Goal: Task Accomplishment & Management: Use online tool/utility

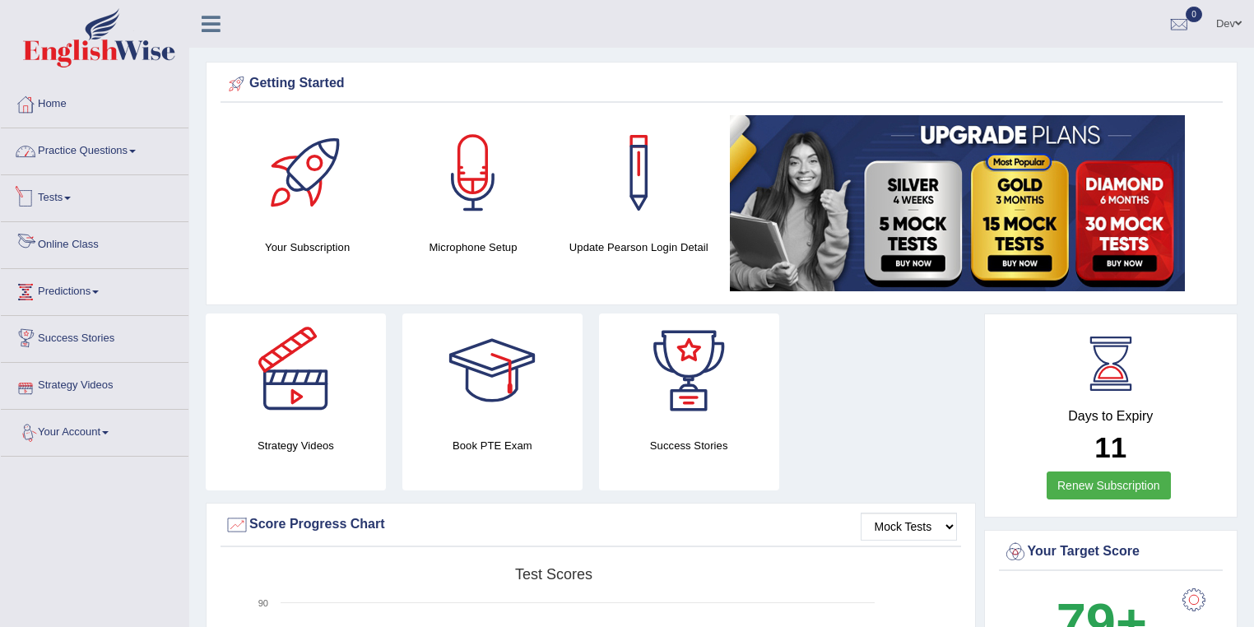
click at [63, 151] on link "Practice Questions" at bounding box center [95, 148] width 188 height 41
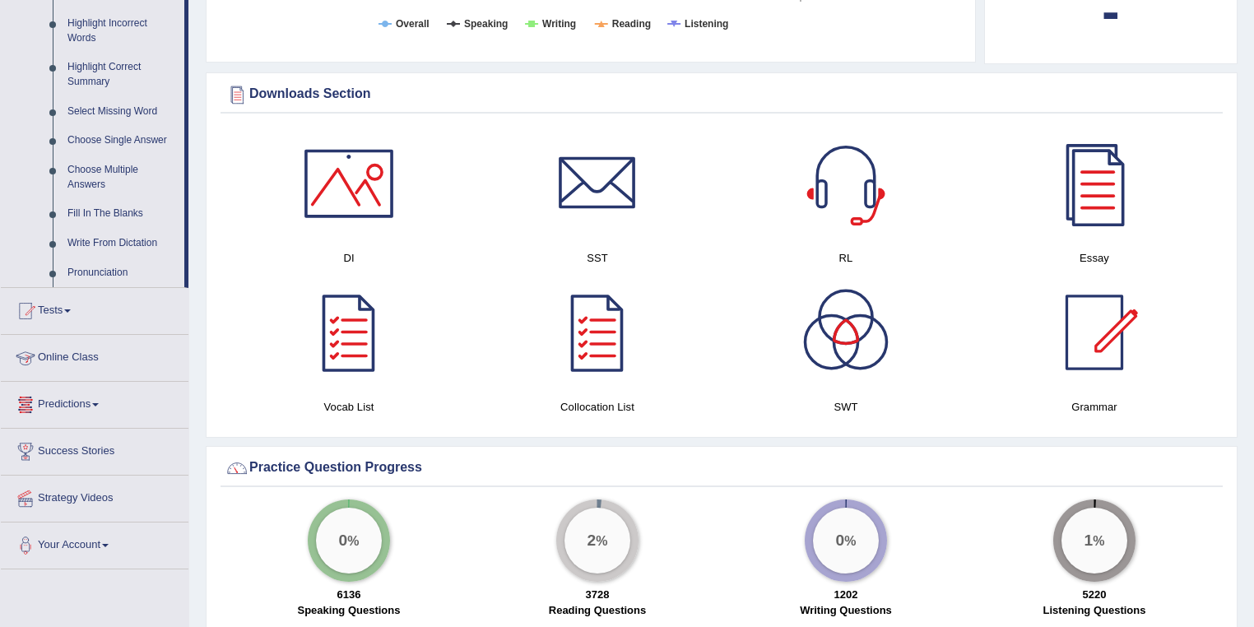
scroll to position [790, 0]
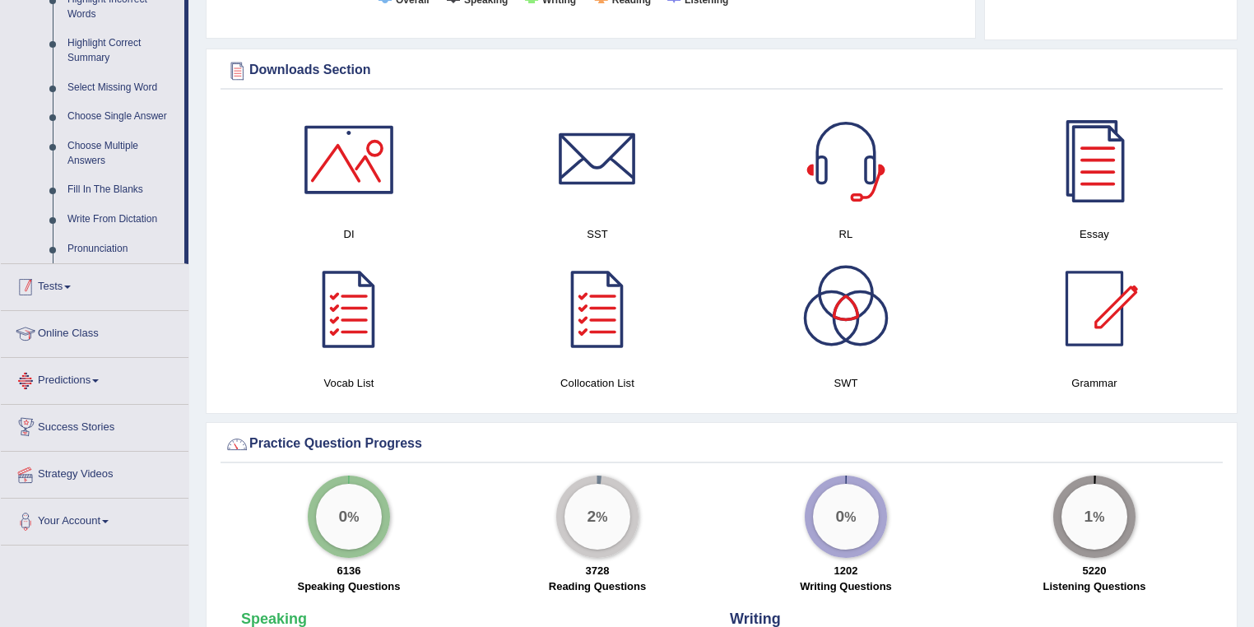
click at [66, 286] on link "Tests" at bounding box center [95, 284] width 188 height 41
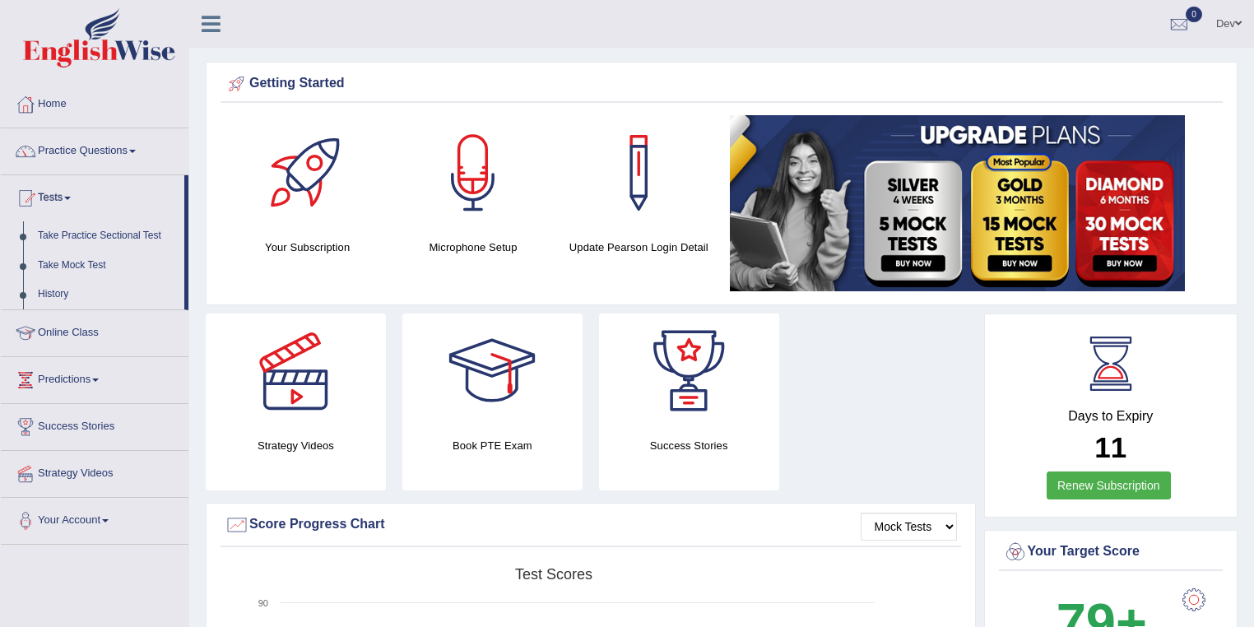
scroll to position [0, 0]
click at [88, 234] on link "Take Practice Sectional Test" at bounding box center [107, 236] width 154 height 30
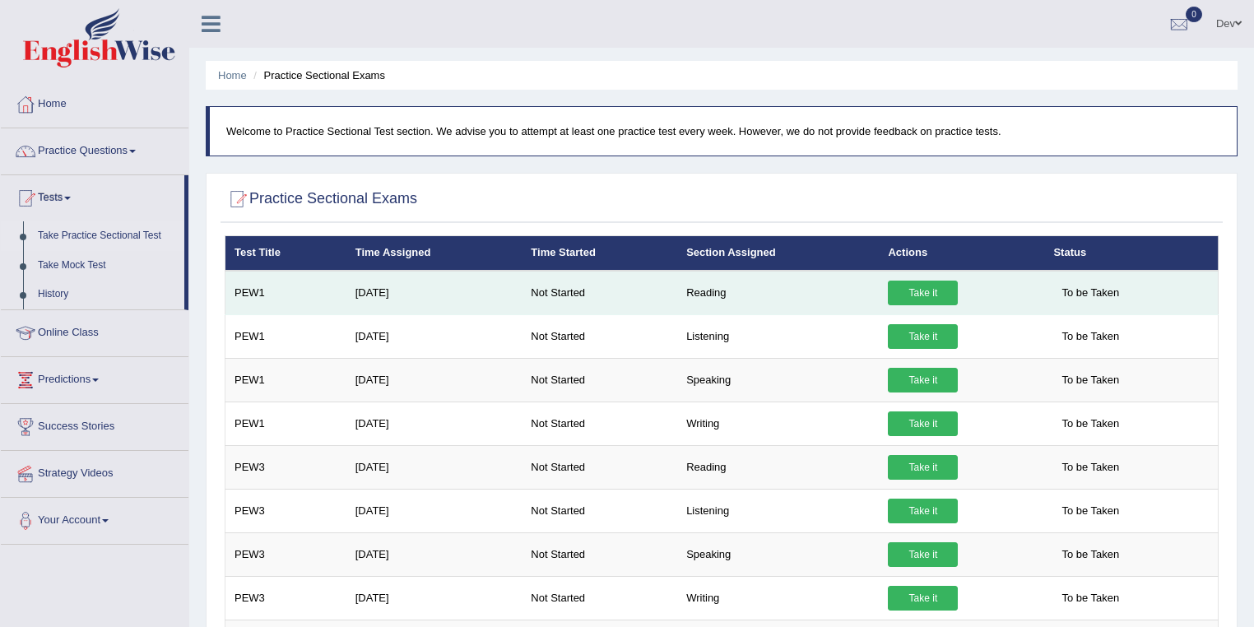
click at [928, 290] on link "Take it" at bounding box center [923, 293] width 70 height 25
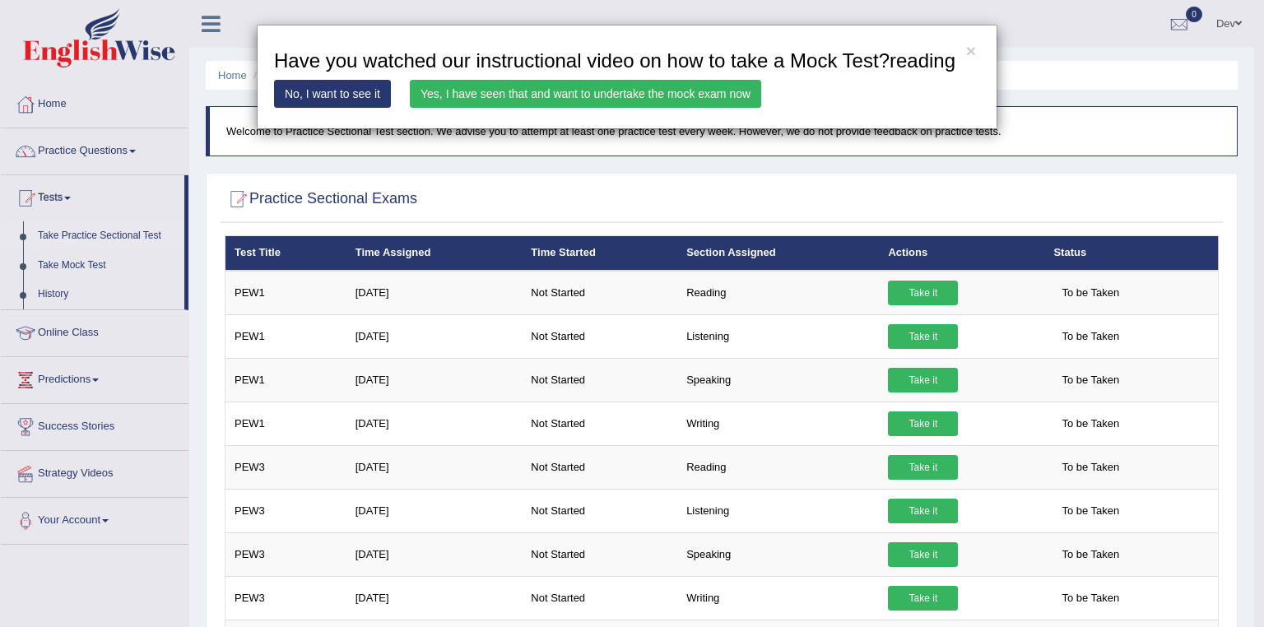
click at [578, 91] on link "Yes, I have seen that and want to undertake the mock exam now" at bounding box center [585, 94] width 351 height 28
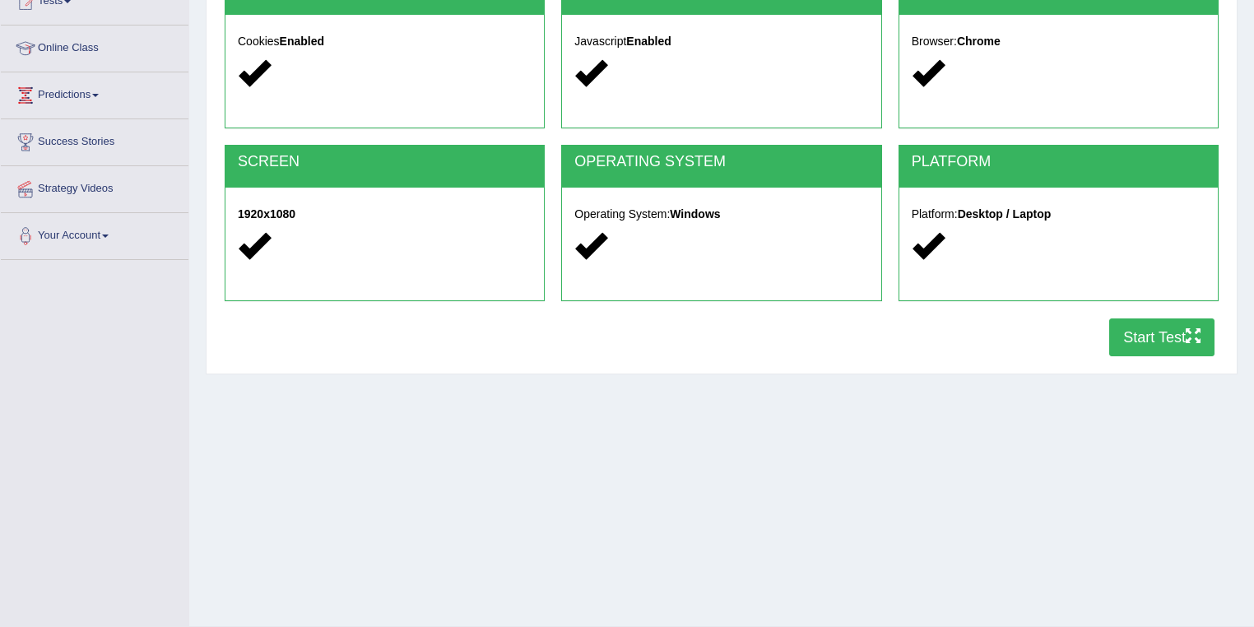
scroll to position [197, 0]
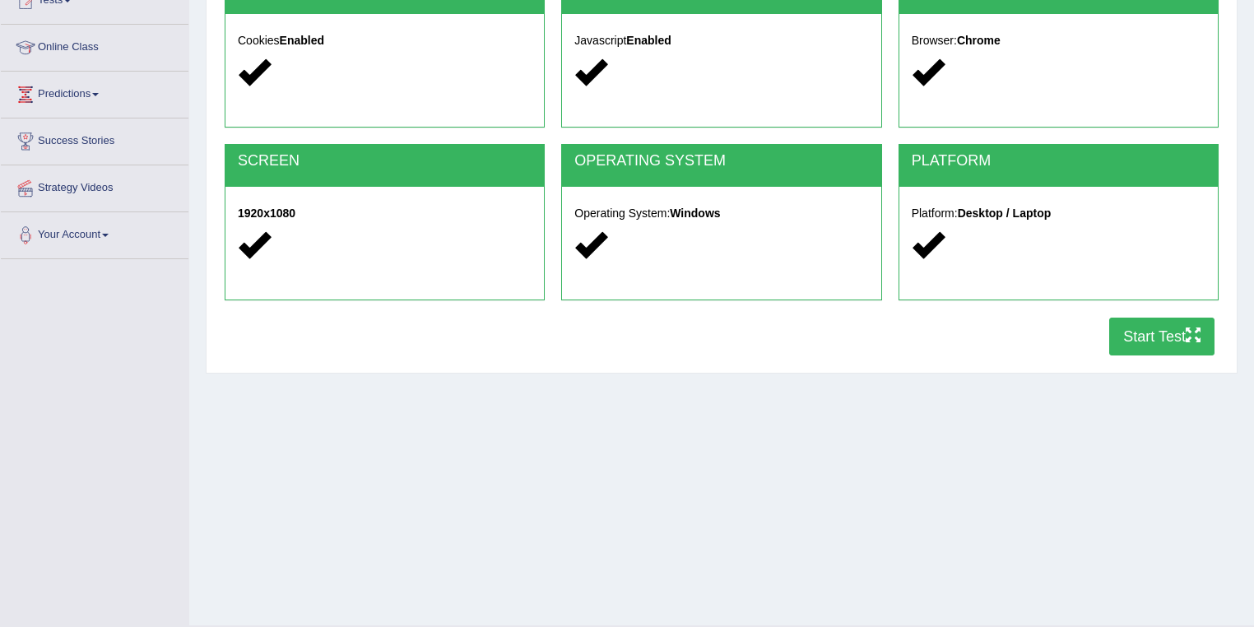
click at [1159, 332] on button "Start Test" at bounding box center [1161, 337] width 105 height 38
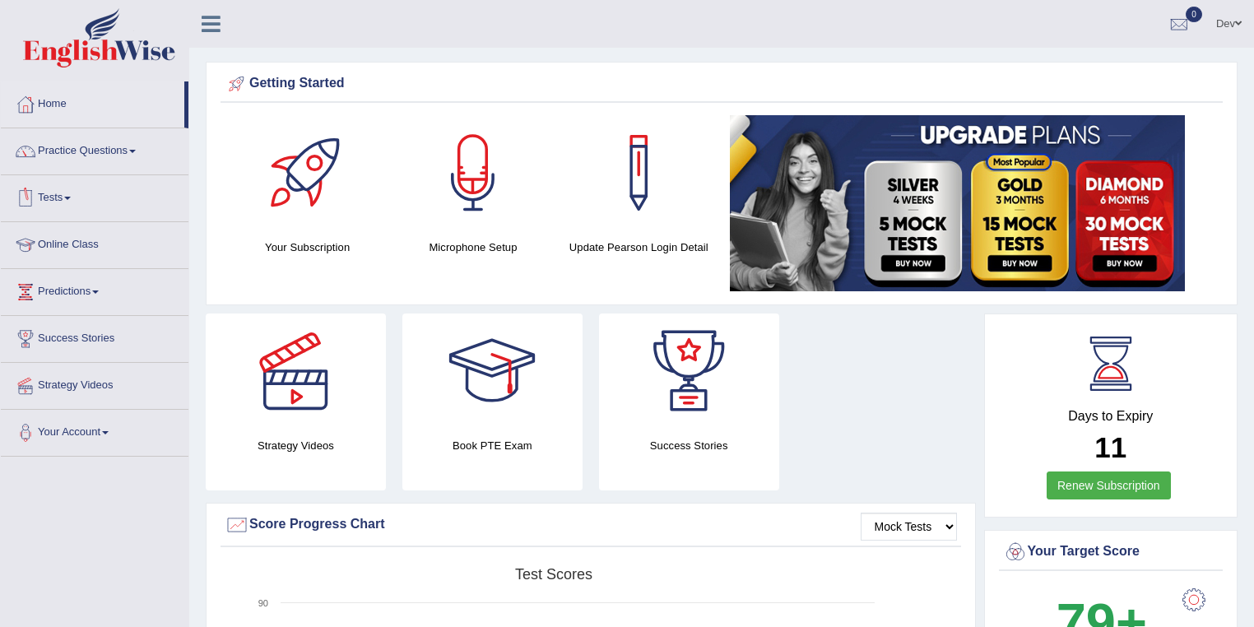
click at [67, 197] on link "Tests" at bounding box center [95, 195] width 188 height 41
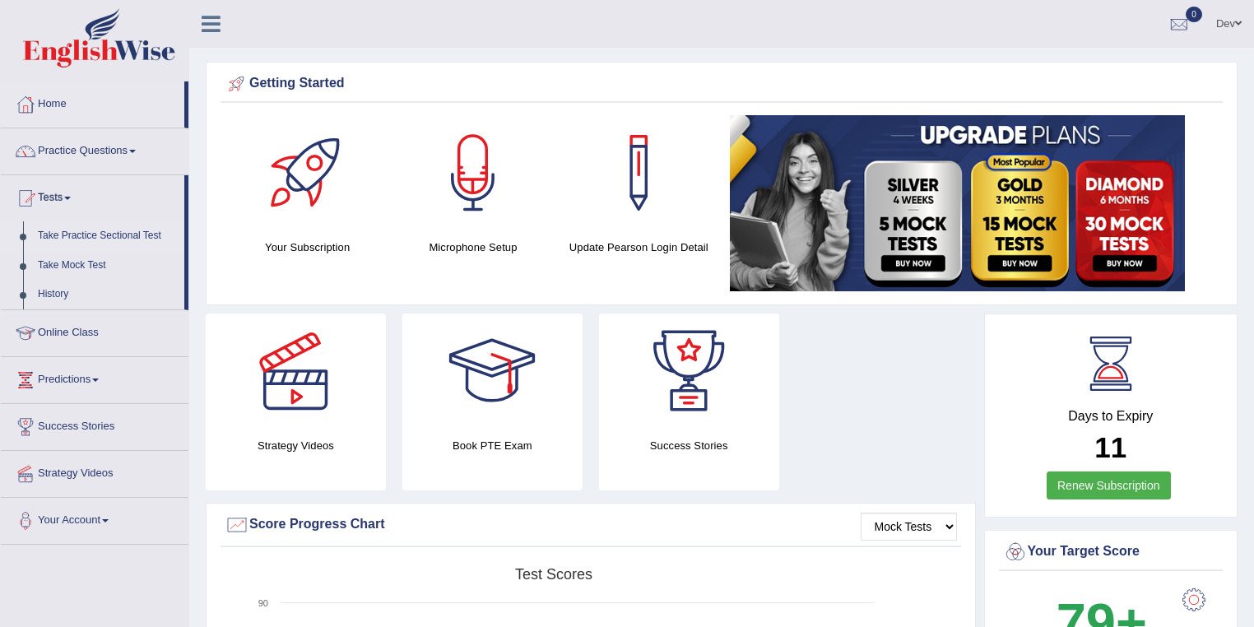
click at [80, 236] on link "Take Practice Sectional Test" at bounding box center [107, 236] width 154 height 30
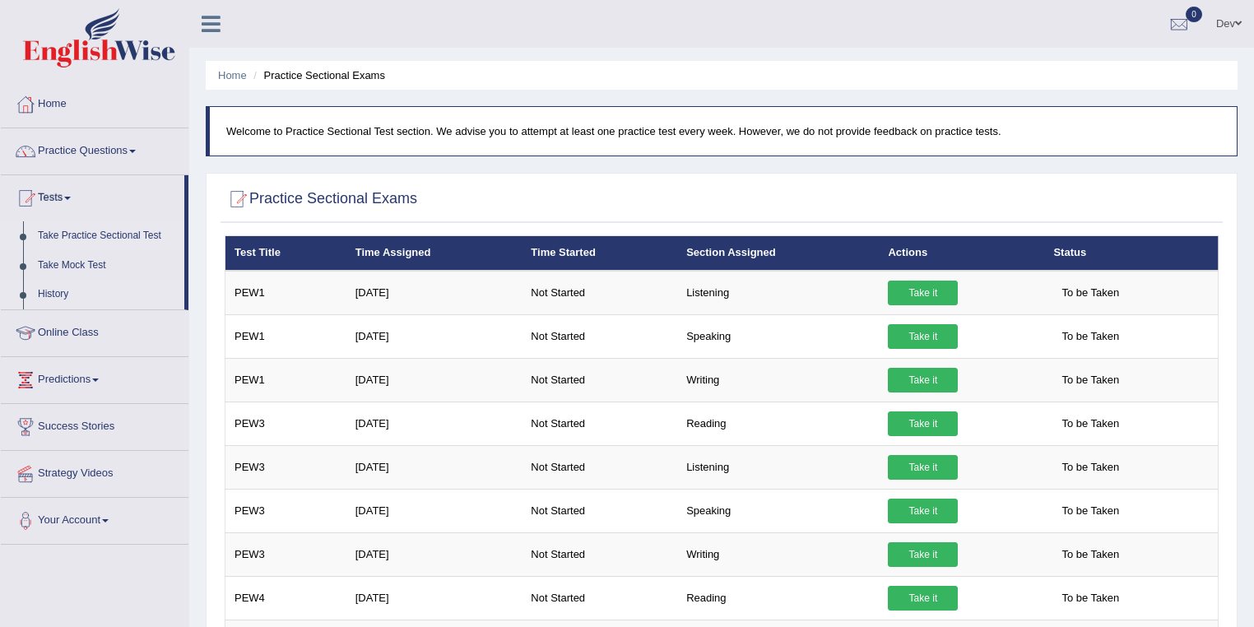
click at [53, 293] on link "History" at bounding box center [107, 295] width 154 height 30
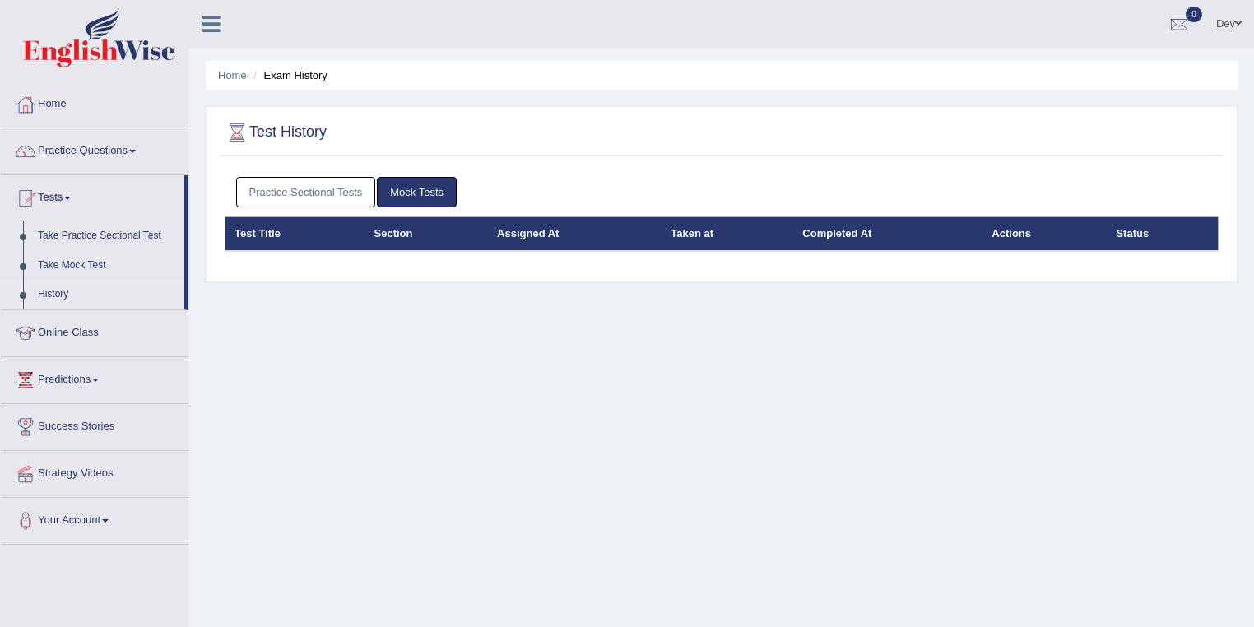
click at [417, 193] on link "Mock Tests" at bounding box center [417, 192] width 80 height 30
click at [319, 193] on link "Practice Sectional Tests" at bounding box center [306, 192] width 140 height 30
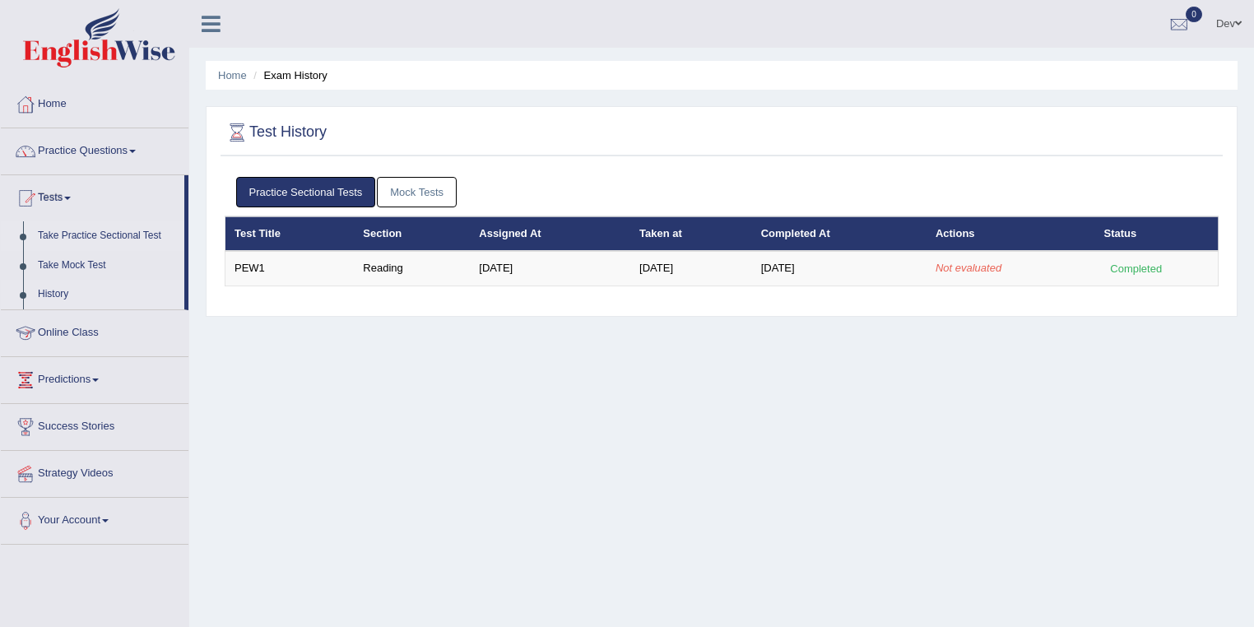
click at [72, 236] on link "Take Practice Sectional Test" at bounding box center [107, 236] width 154 height 30
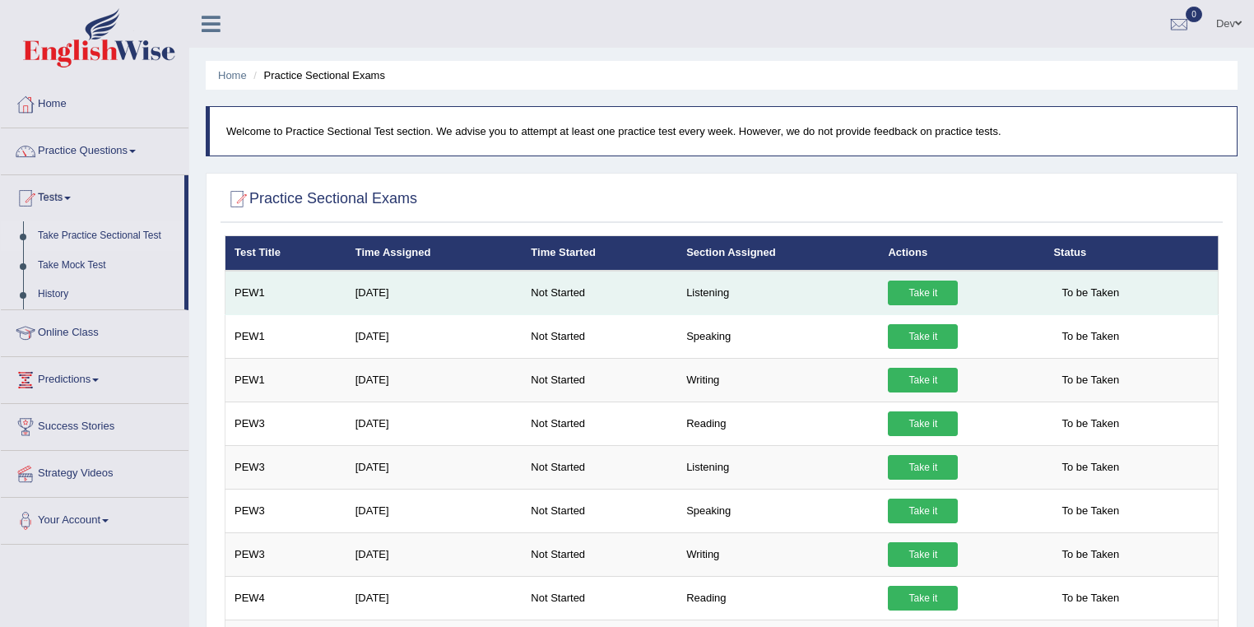
click at [914, 293] on link "Take it" at bounding box center [923, 293] width 70 height 25
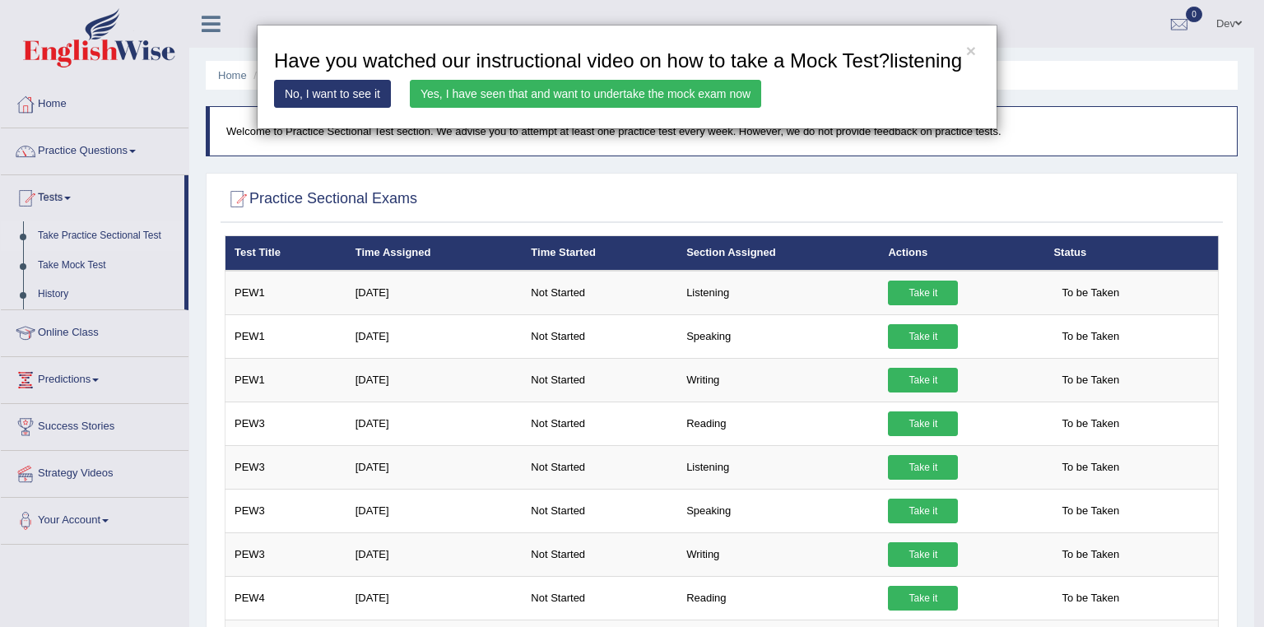
click at [467, 95] on link "Yes, I have seen that and want to undertake the mock exam now" at bounding box center [585, 94] width 351 height 28
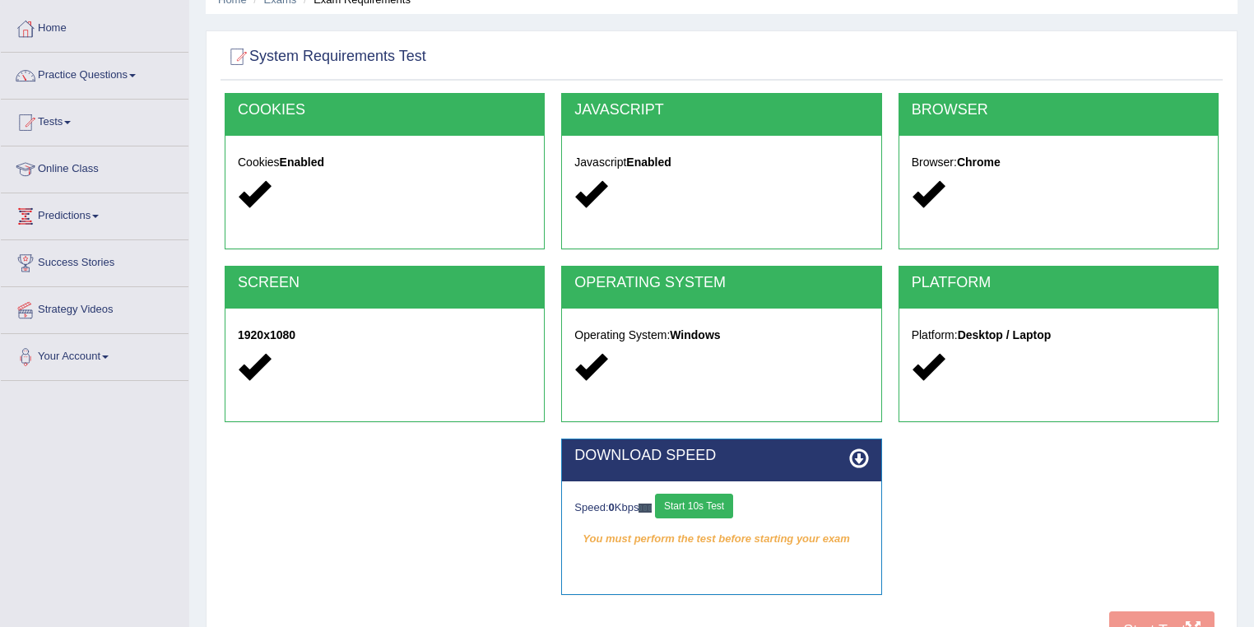
scroll to position [237, 0]
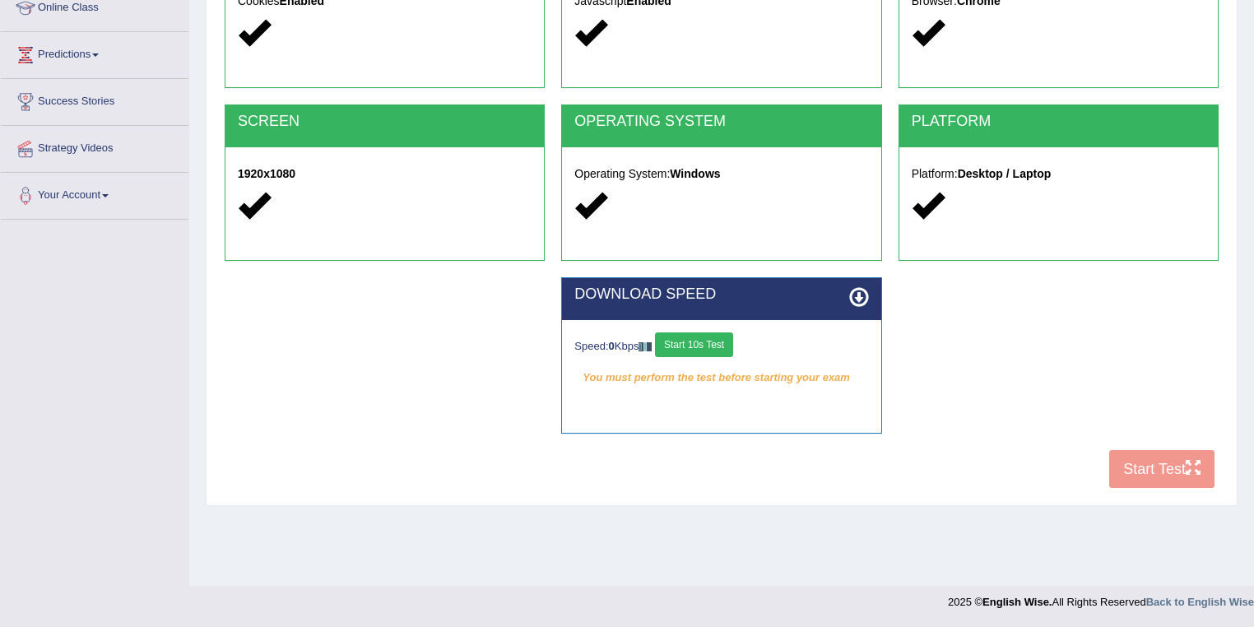
click at [713, 343] on button "Start 10s Test" at bounding box center [694, 344] width 78 height 25
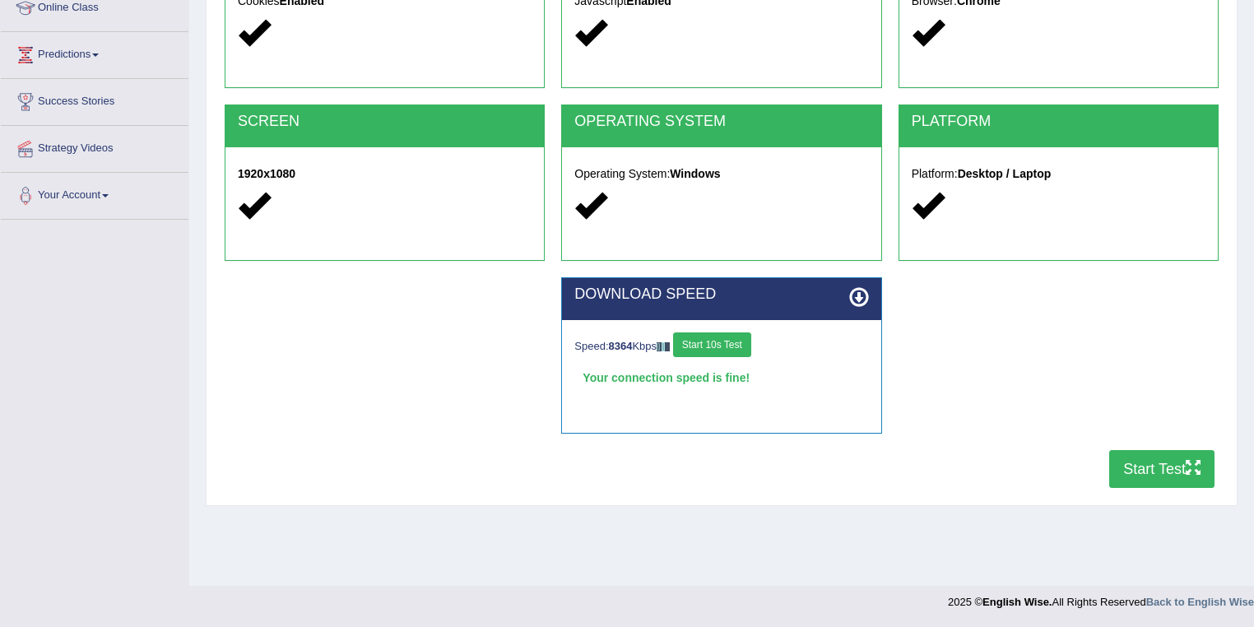
click at [735, 341] on button "Start 10s Test" at bounding box center [712, 344] width 78 height 25
click at [1160, 468] on button "Start Test" at bounding box center [1161, 469] width 105 height 38
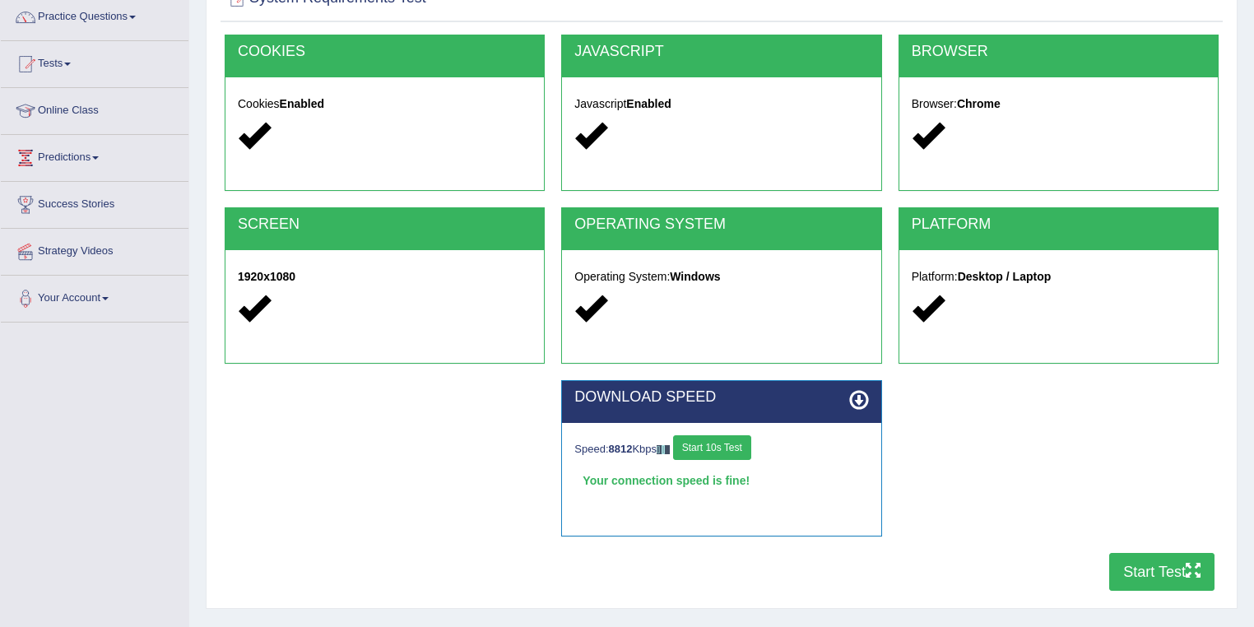
scroll to position [0, 0]
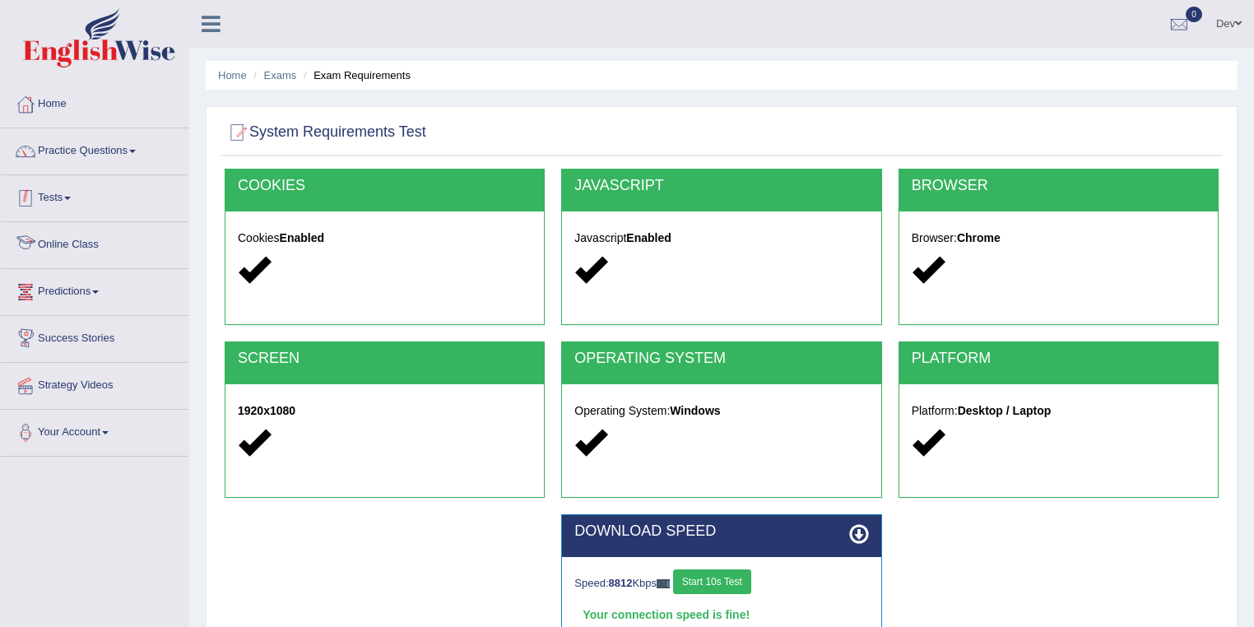
click at [68, 200] on link "Tests" at bounding box center [95, 195] width 188 height 41
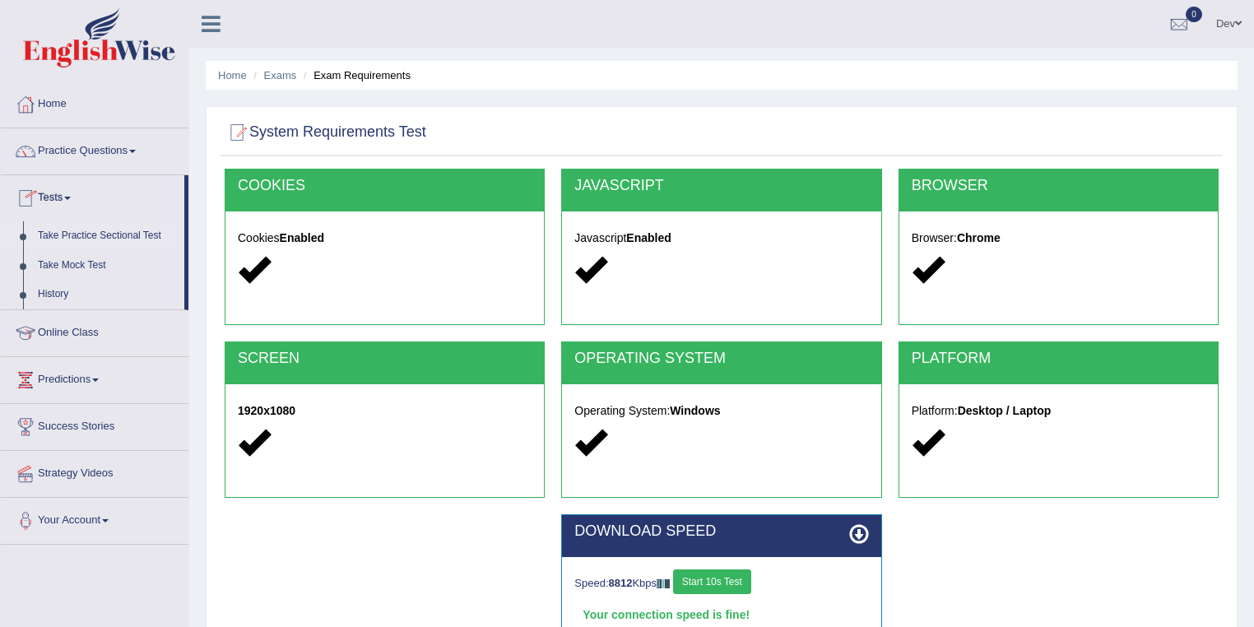
click at [77, 237] on link "Take Practice Sectional Test" at bounding box center [107, 236] width 154 height 30
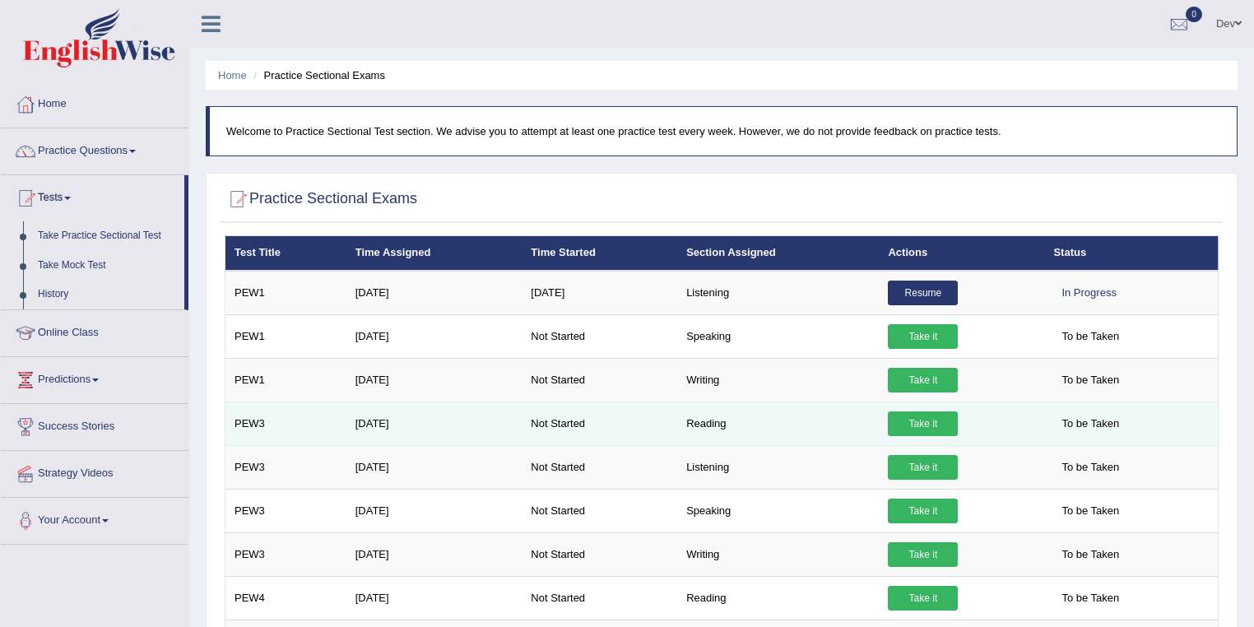
click at [925, 420] on link "Take it" at bounding box center [923, 423] width 70 height 25
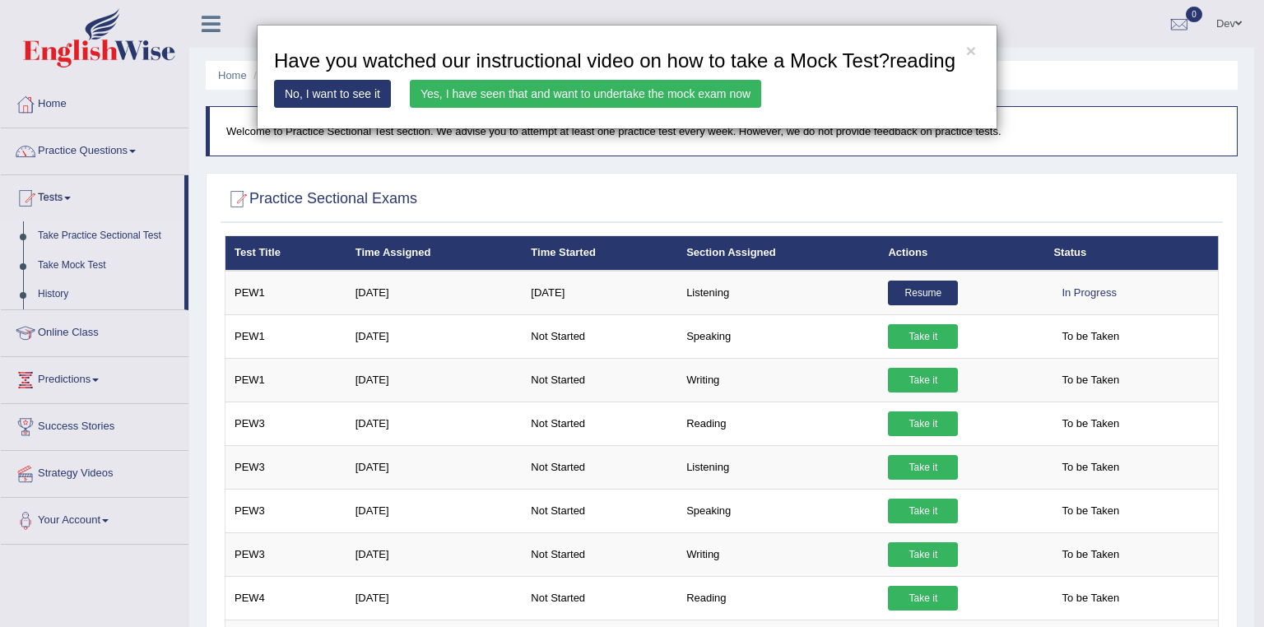
click at [488, 93] on link "Yes, I have seen that and want to undertake the mock exam now" at bounding box center [585, 94] width 351 height 28
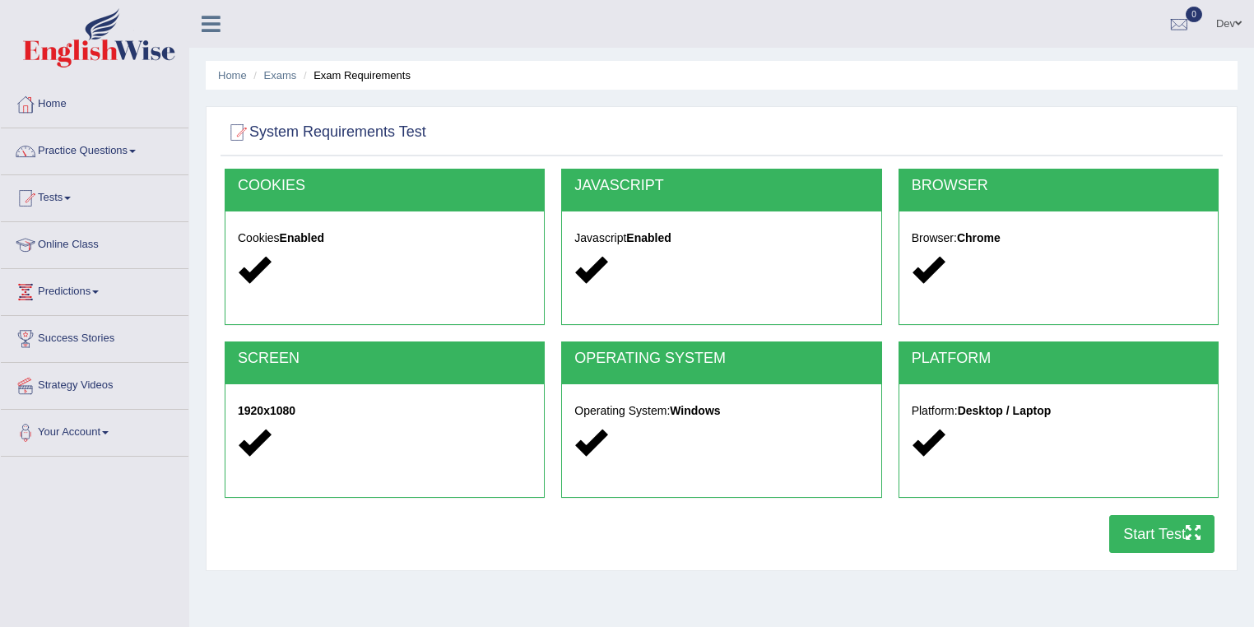
click at [1157, 532] on button "Start Test" at bounding box center [1161, 534] width 105 height 38
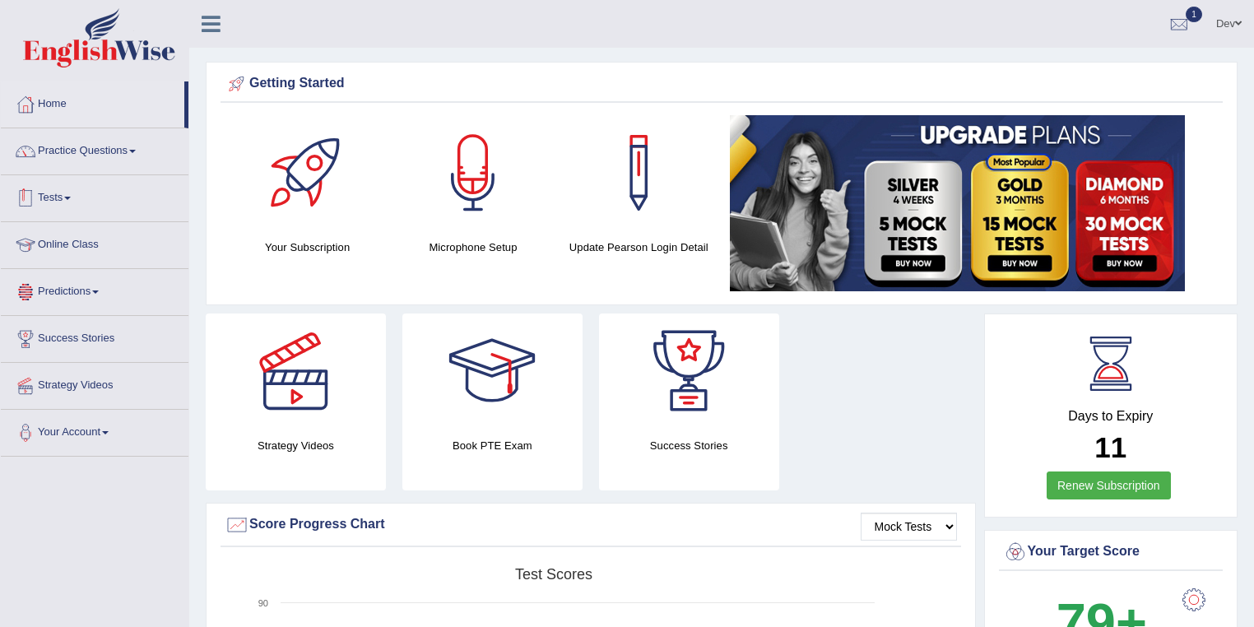
click at [71, 197] on span at bounding box center [67, 198] width 7 height 3
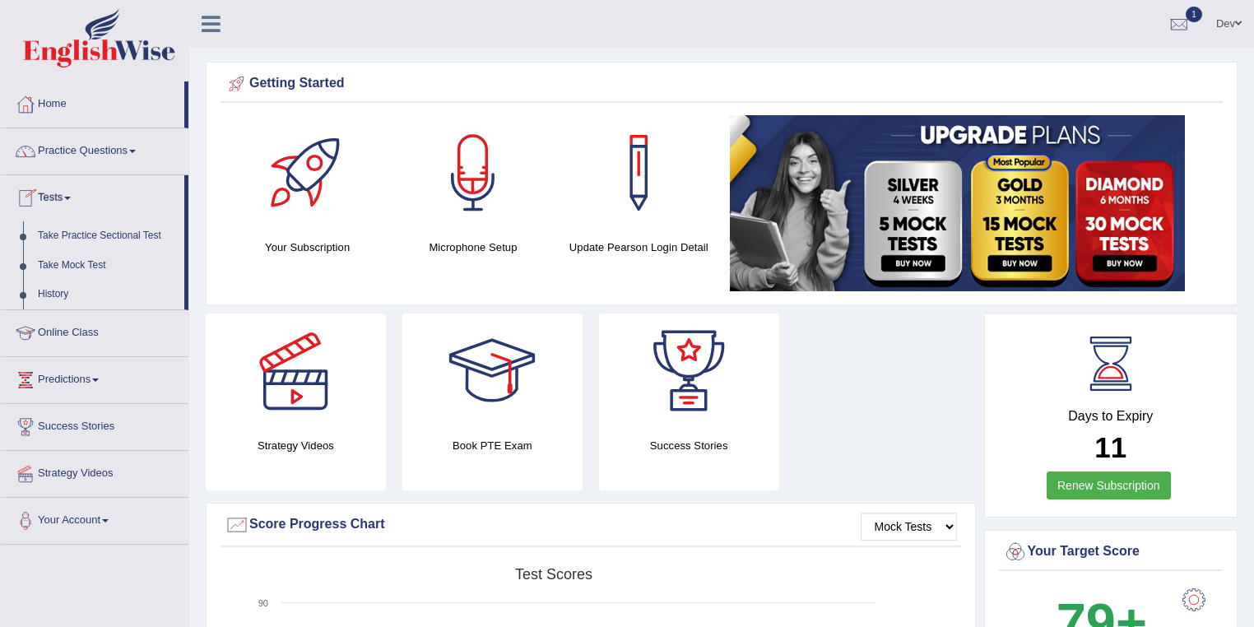
click at [74, 237] on link "Take Practice Sectional Test" at bounding box center [107, 236] width 154 height 30
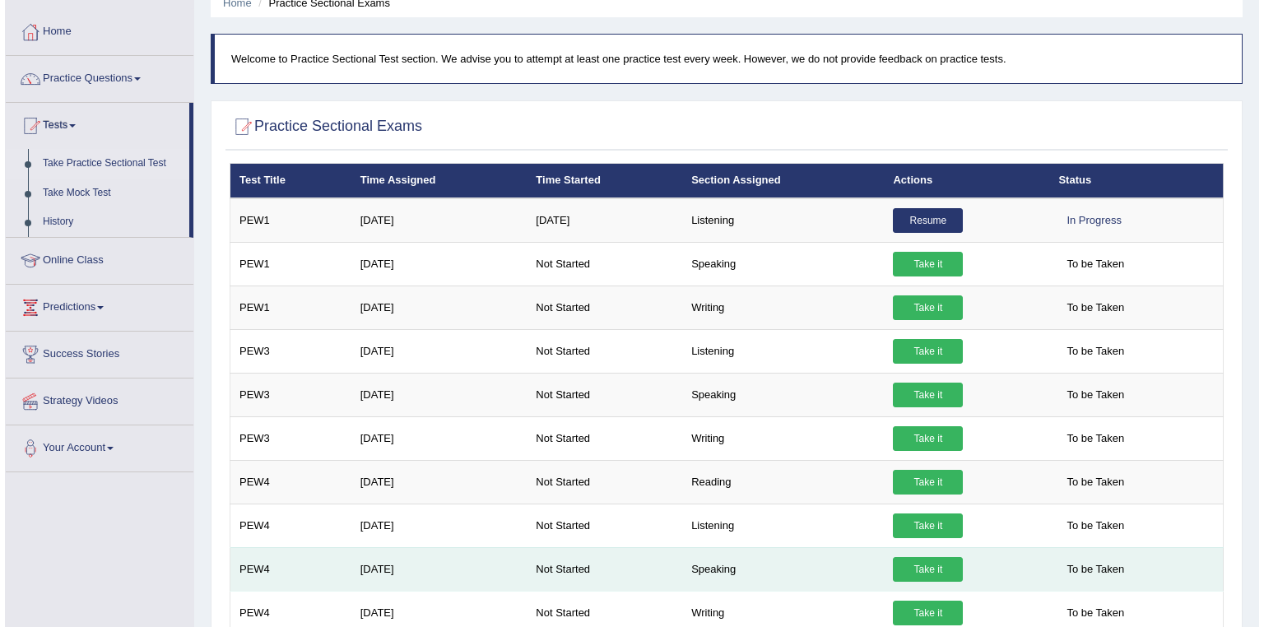
scroll to position [132, 0]
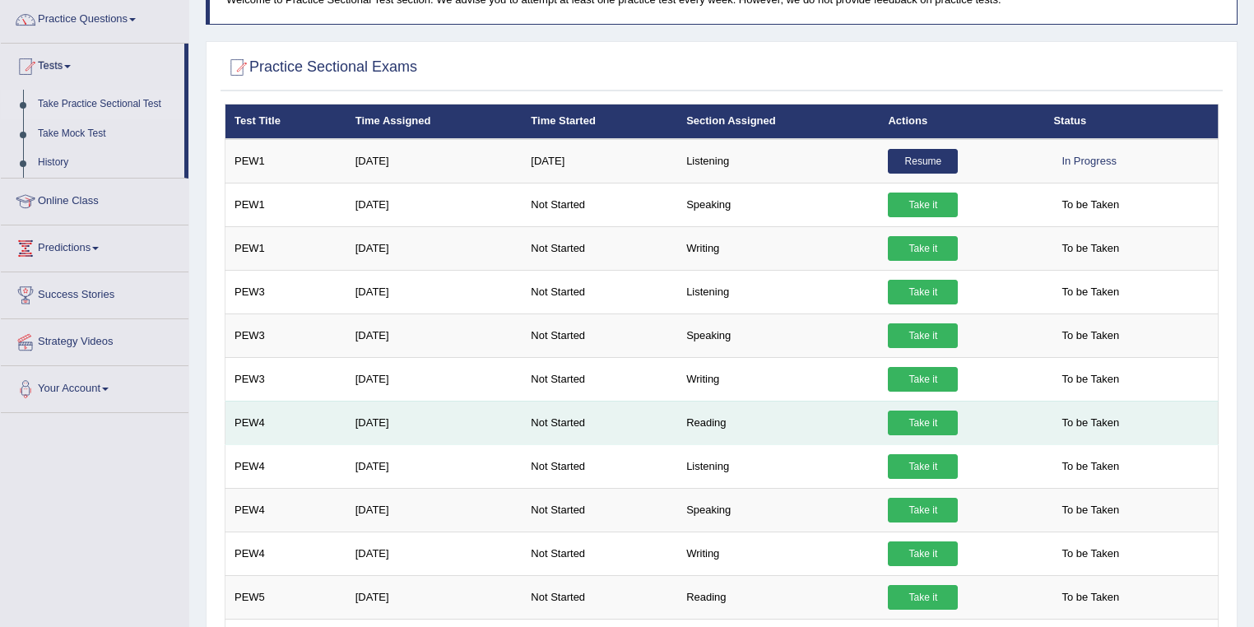
click at [931, 418] on link "Take it" at bounding box center [923, 423] width 70 height 25
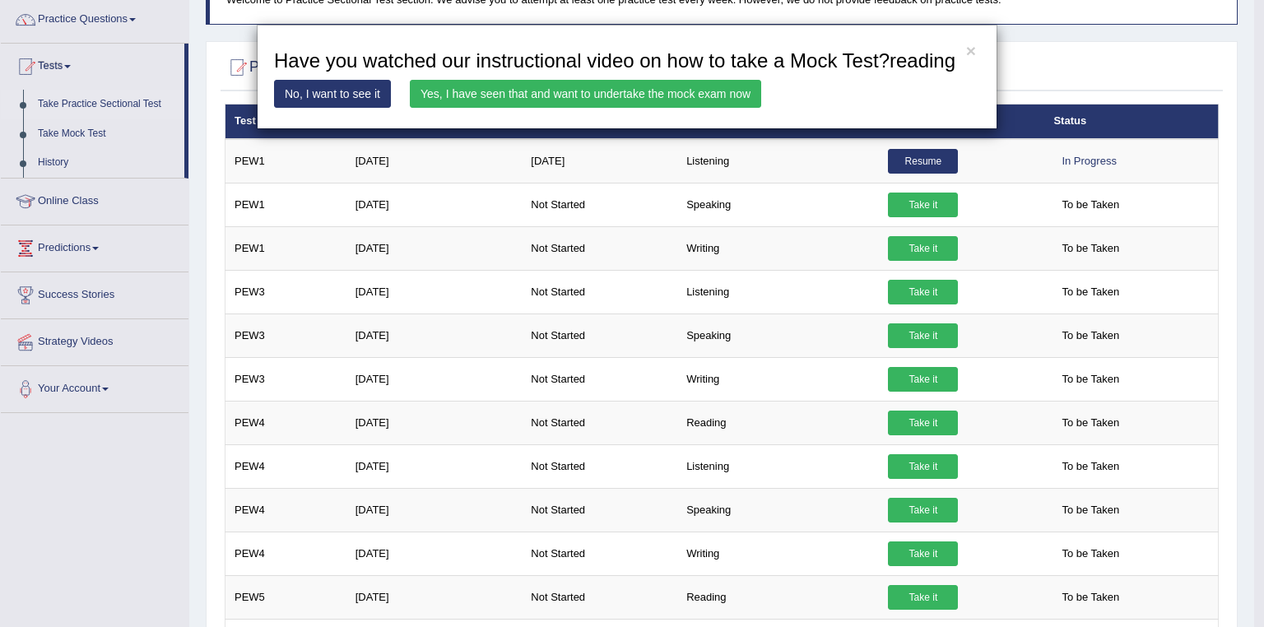
click at [479, 95] on link "Yes, I have seen that and want to undertake the mock exam now" at bounding box center [585, 94] width 351 height 28
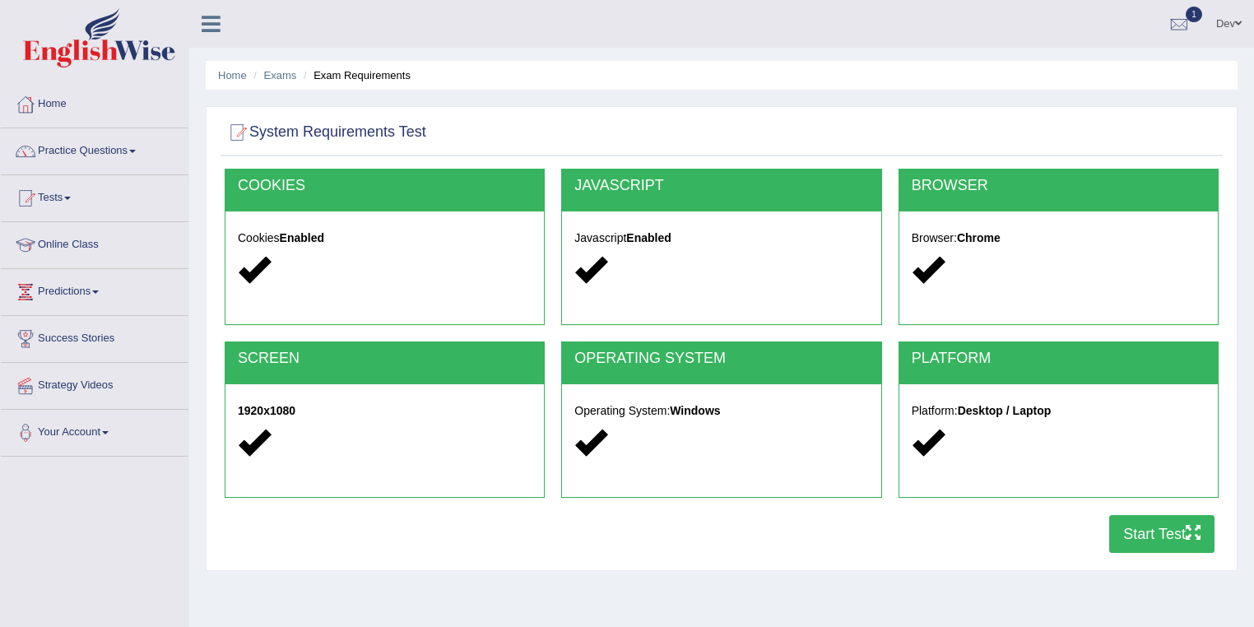
click at [1162, 529] on button "Start Test" at bounding box center [1161, 534] width 105 height 38
